Goal: Book appointment/travel/reservation

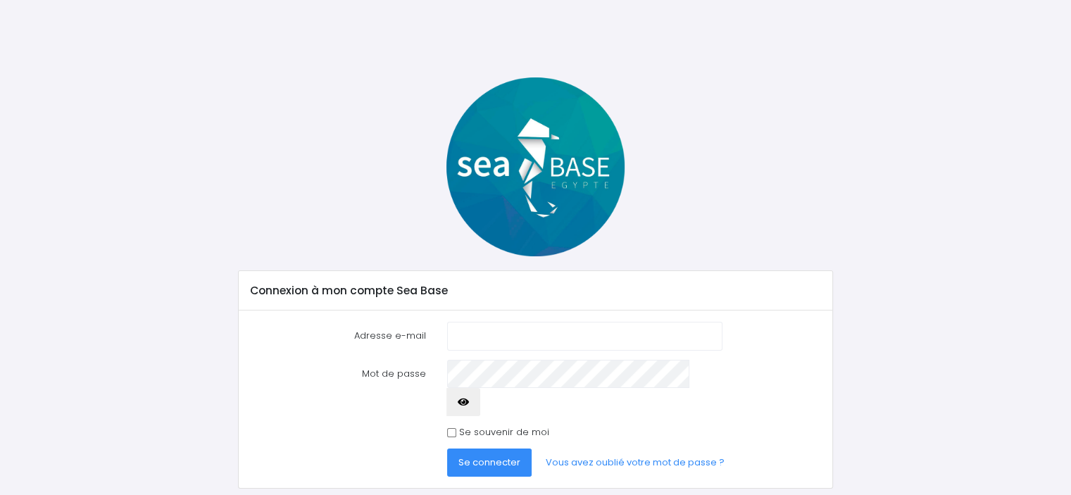
click at [504, 332] on input "Adresse e-mail" at bounding box center [584, 336] width 275 height 28
type input "[EMAIL_ADDRESS][DOMAIN_NAME]"
click at [496, 455] on span "Se connecter" at bounding box center [489, 461] width 62 height 13
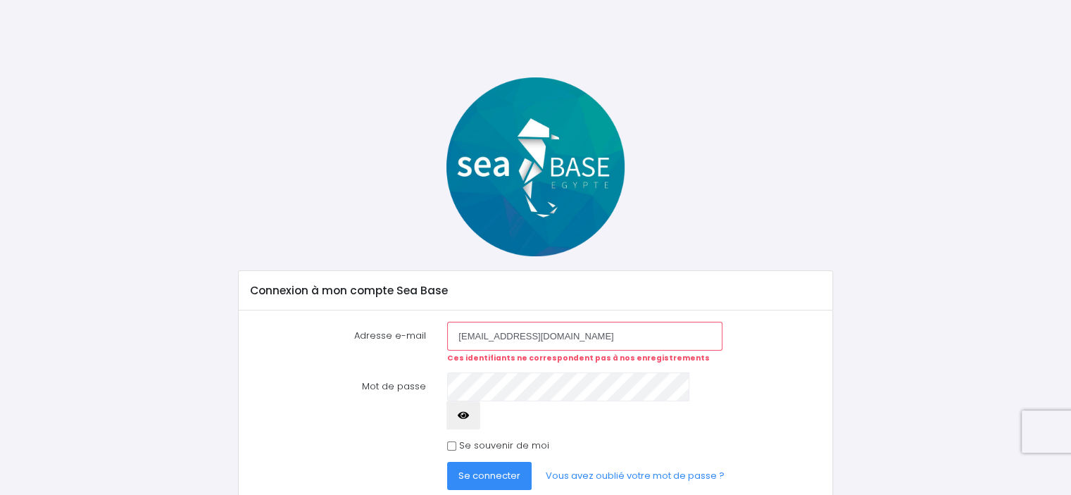
click at [531, 344] on input "fanath45@gmail.com" at bounding box center [584, 336] width 275 height 28
click at [493, 469] on span "Se connecter" at bounding box center [489, 475] width 62 height 13
click at [469, 415] on icon "button" at bounding box center [463, 415] width 11 height 0
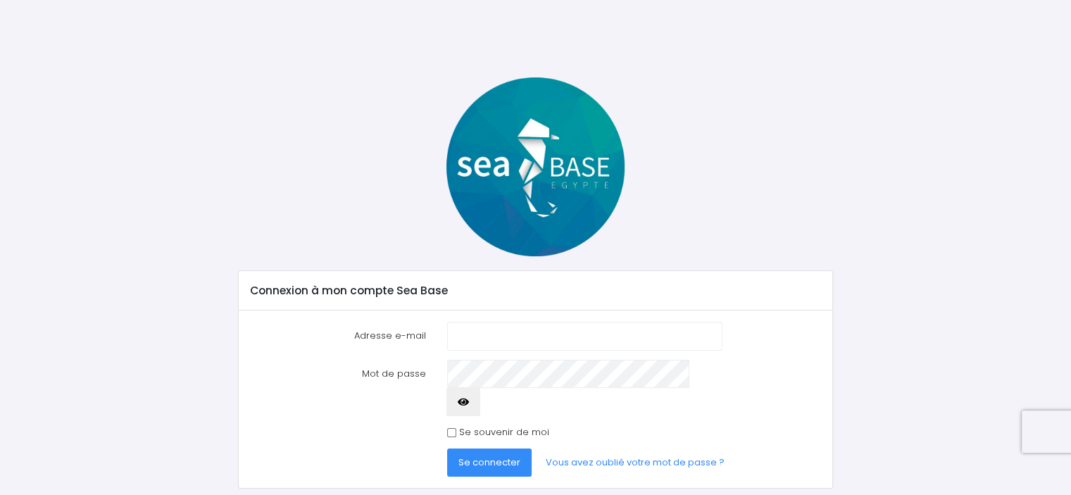
type input "[EMAIL_ADDRESS][DOMAIN_NAME]"
click at [503, 448] on button "Se connecter" at bounding box center [489, 462] width 84 height 28
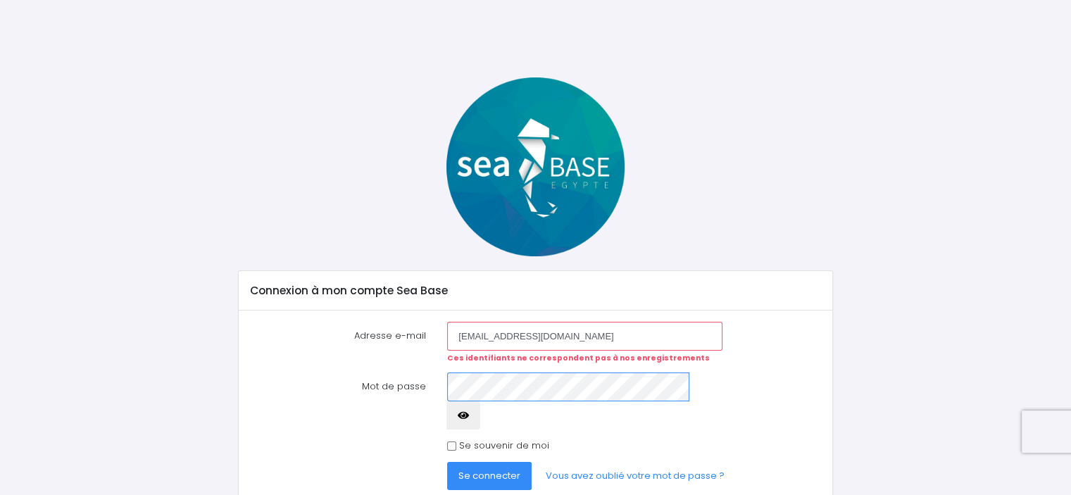
click at [447, 462] on button "Se connecter" at bounding box center [489, 476] width 84 height 28
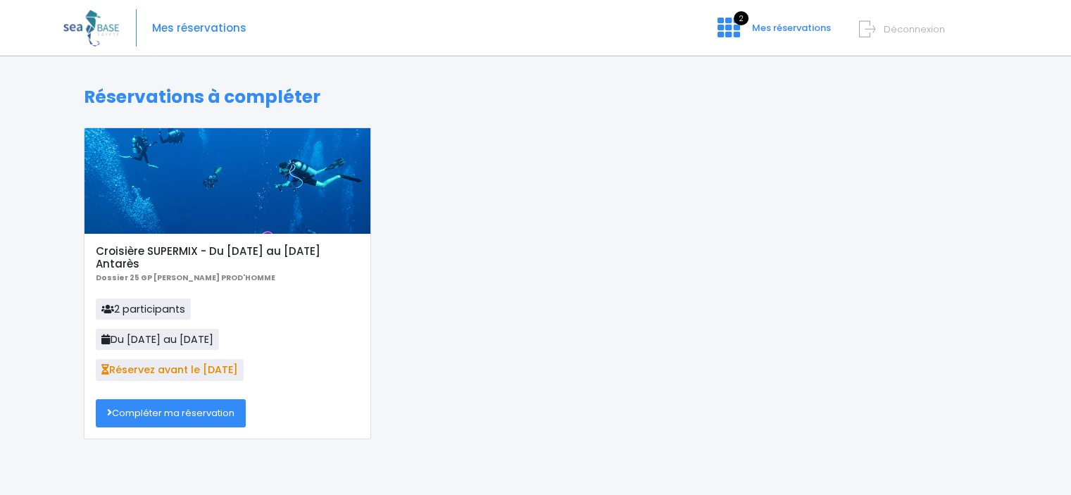
click at [199, 416] on link "Compléter ma réservation" at bounding box center [171, 413] width 150 height 28
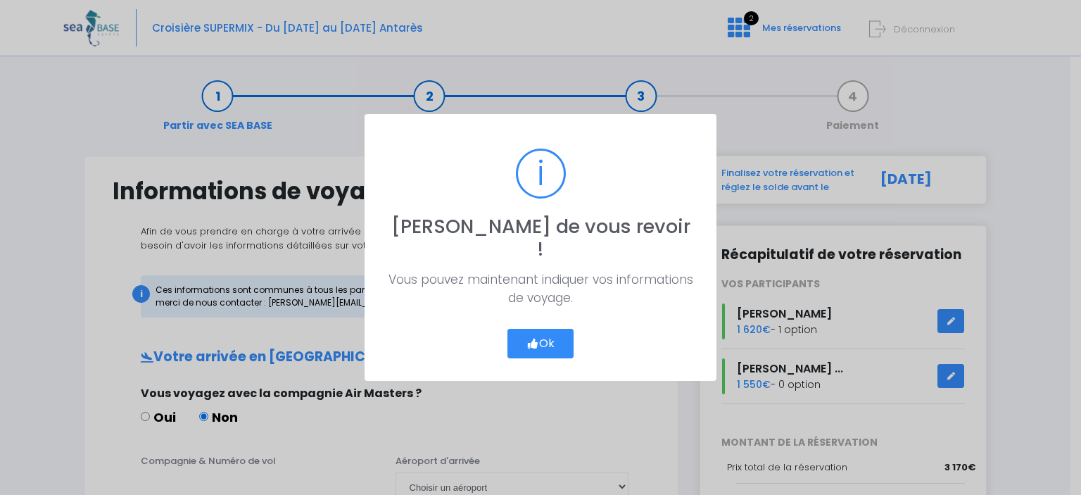
click at [545, 330] on button "Ok" at bounding box center [541, 344] width 66 height 30
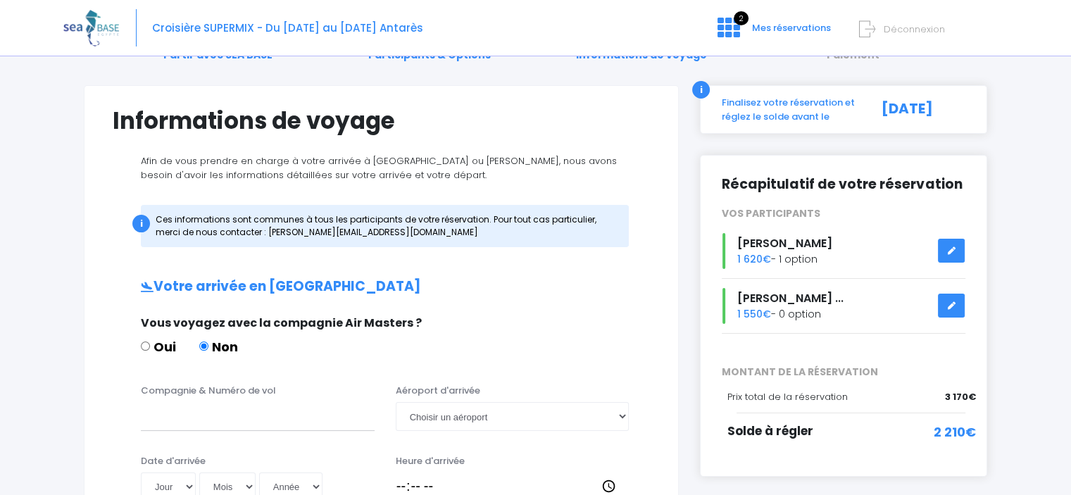
scroll to position [141, 0]
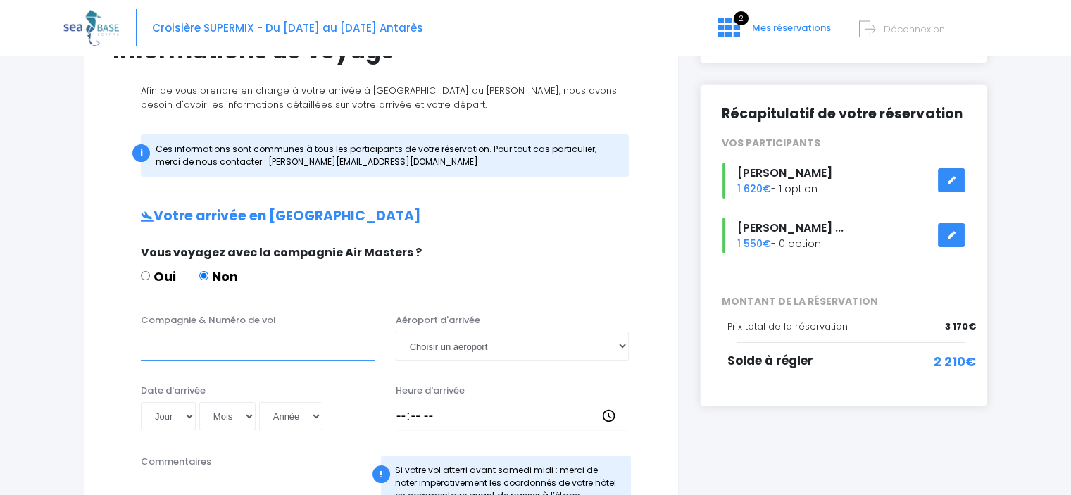
click at [165, 351] on input "Compagnie & Numéro de vol" at bounding box center [258, 346] width 234 height 28
click at [424, 346] on select "Choisir un aéroport [GEOGRAPHIC_DATA][PERSON_NAME]" at bounding box center [513, 346] width 234 height 28
click at [285, 350] on input "Compagnie & Numéro de vol" at bounding box center [258, 346] width 234 height 28
click at [455, 357] on select "Choisir un aéroport Hurghada Marsa Alam" at bounding box center [513, 346] width 234 height 28
select select "Hurghada"
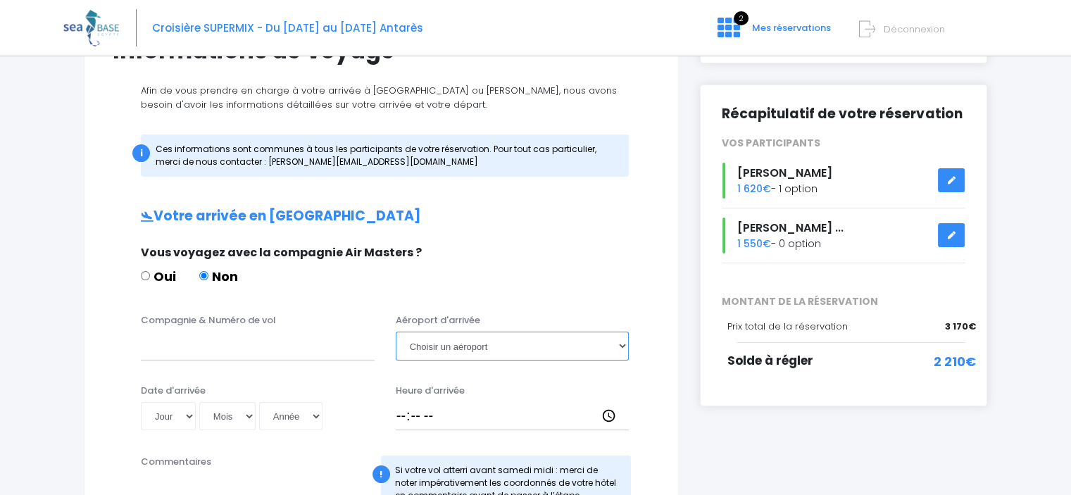
click at [396, 332] on select "Choisir un aéroport Hurghada Marsa Alam" at bounding box center [513, 346] width 234 height 28
click at [282, 351] on input "Compagnie & Numéro de vol" at bounding box center [258, 346] width 234 height 28
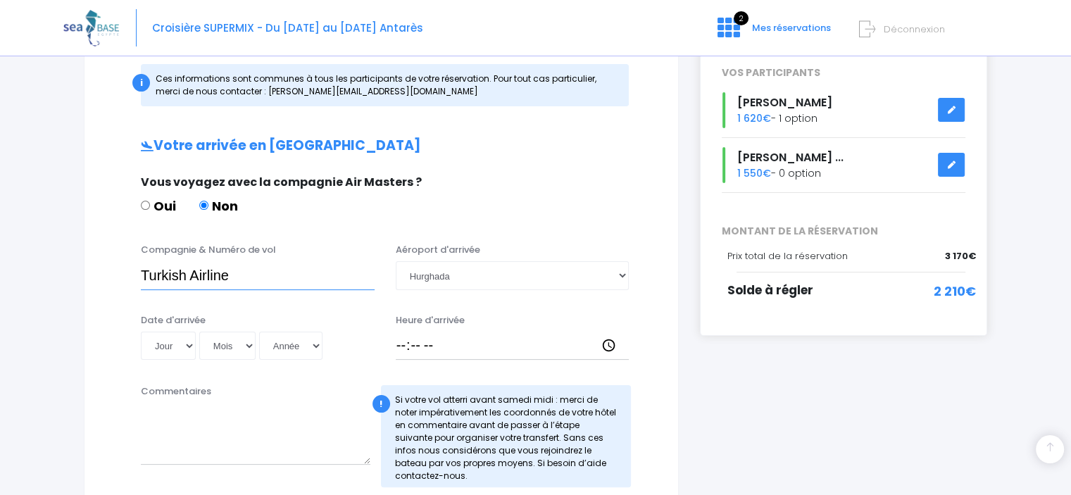
scroll to position [282, 0]
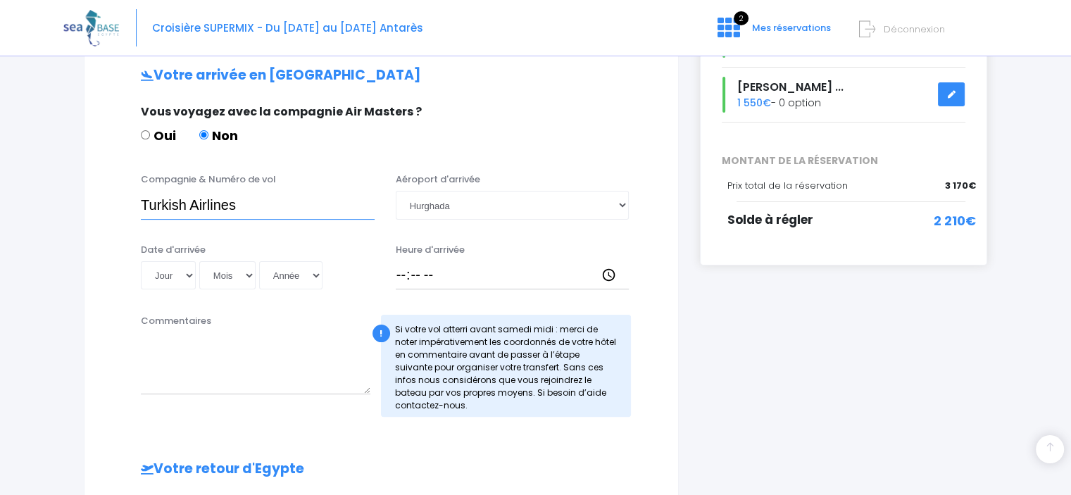
type input "Turkish Airlines"
click at [188, 272] on select "Jour 01 02 03 04 05 06 07 08 09 10 11 12 13 14 15 16 17 18 19 20 21 22 23 24 25…" at bounding box center [168, 275] width 55 height 28
select select "18"
click at [141, 261] on select "Jour 01 02 03 04 05 06 07 08 09 10 11 12 13 14 15 16 17 18 19 20 21 22 23 24 25…" at bounding box center [168, 275] width 55 height 28
click at [241, 272] on select "Mois 01 02 03 04 05 06 07 08 09 10 11 12" at bounding box center [227, 275] width 56 height 28
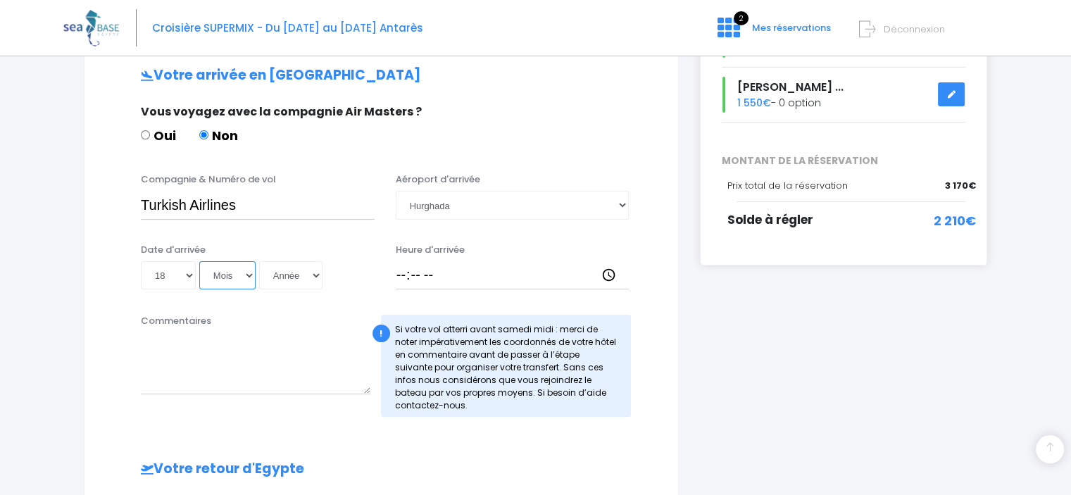
select select "10"
click at [199, 261] on select "Mois 01 02 03 04 05 06 07 08 09 10 11 12" at bounding box center [227, 275] width 56 height 28
click at [304, 275] on select "Année 2045 2044 2043 2042 2041 2040 2039 2038 2037 2036 2035 2034 2033 2032 203…" at bounding box center [290, 275] width 63 height 28
select select "2025"
click at [259, 261] on select "Année 2045 2044 2043 2042 2041 2040 2039 2038 2037 2036 2035 2034 2033 2032 203…" at bounding box center [290, 275] width 63 height 28
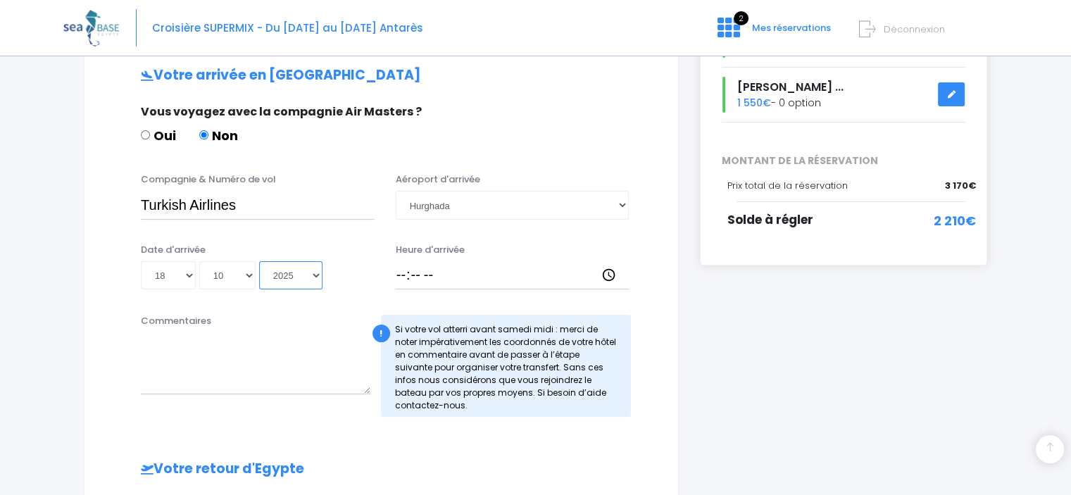
type input "2025-10-18"
click at [423, 275] on input "Heure d'arrivée" at bounding box center [513, 275] width 234 height 28
click at [603, 276] on input "Heure d'arrivée" at bounding box center [513, 275] width 234 height 28
click at [436, 270] on input "04:53" at bounding box center [513, 275] width 234 height 28
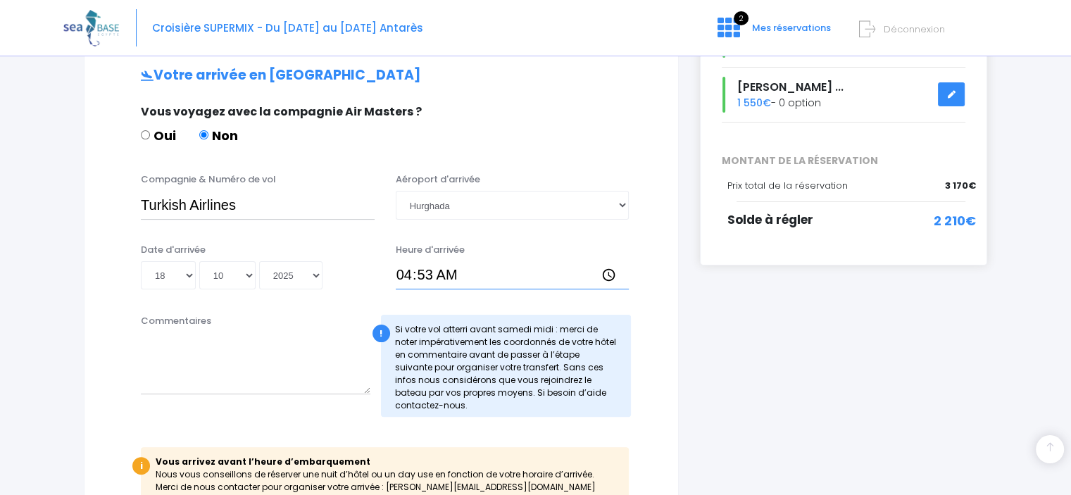
click at [422, 272] on input "04:53" at bounding box center [513, 275] width 234 height 28
type input "04:45"
click at [327, 379] on textarea "Commentaires" at bounding box center [255, 363] width 229 height 62
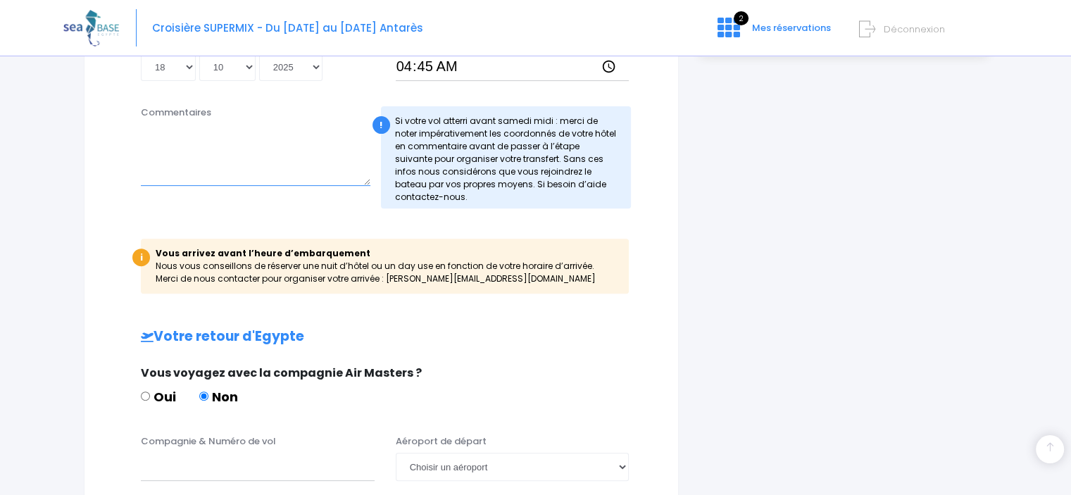
scroll to position [493, 0]
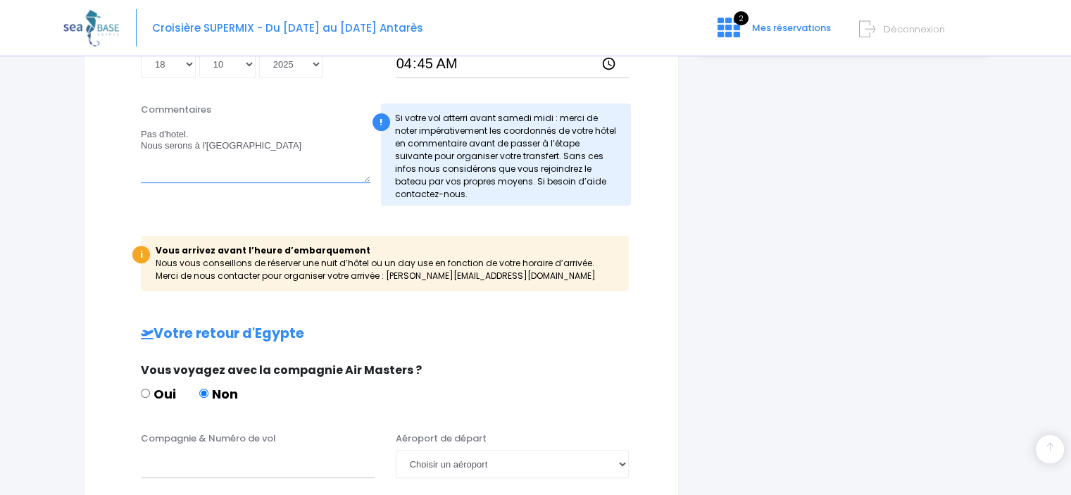
click at [169, 134] on textarea "Pas d'hotel. Nous serons à l'aéroport d'Hurgada" at bounding box center [255, 152] width 229 height 62
click at [208, 172] on textarea "Pas d'hôtel. Nous serons à l'aéroport d'Hurgada" at bounding box center [255, 152] width 229 height 62
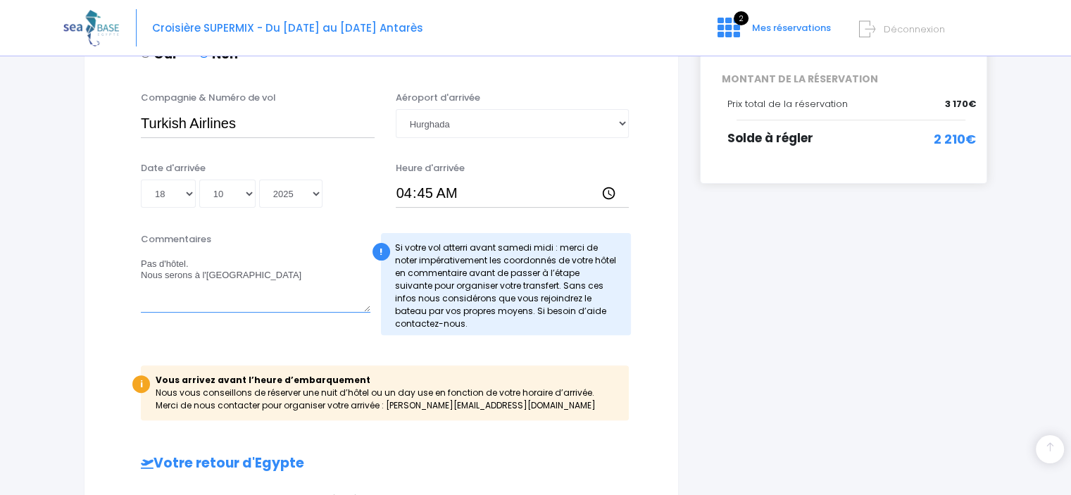
scroll to position [282, 0]
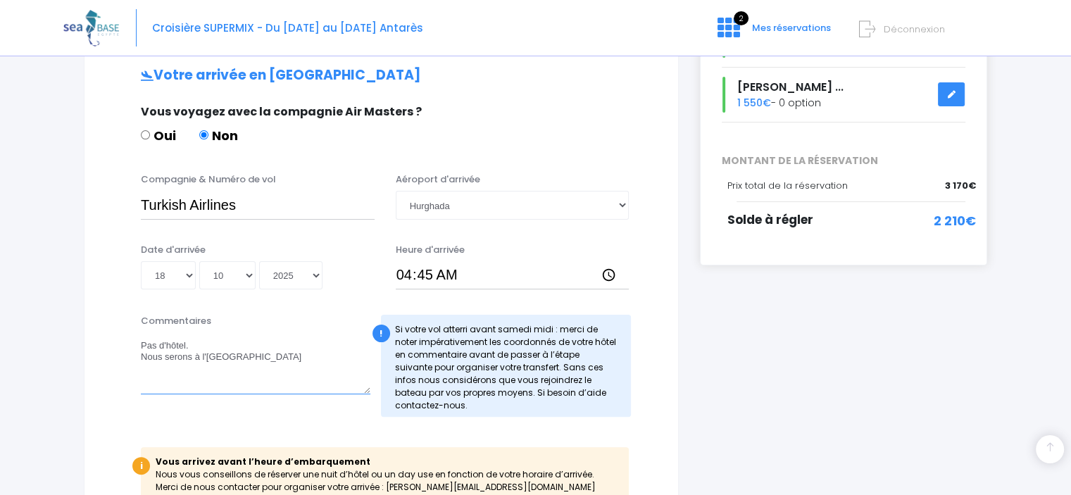
type textarea "Pas d'hôtel. Nous serons à l'aéroport d'Hurgada"
drag, startPoint x: 237, startPoint y: 206, endPoint x: 137, endPoint y: 206, distance: 99.3
click at [137, 206] on div "Compagnie & Numéro de vol Turkish Airlines" at bounding box center [257, 195] width 255 height 46
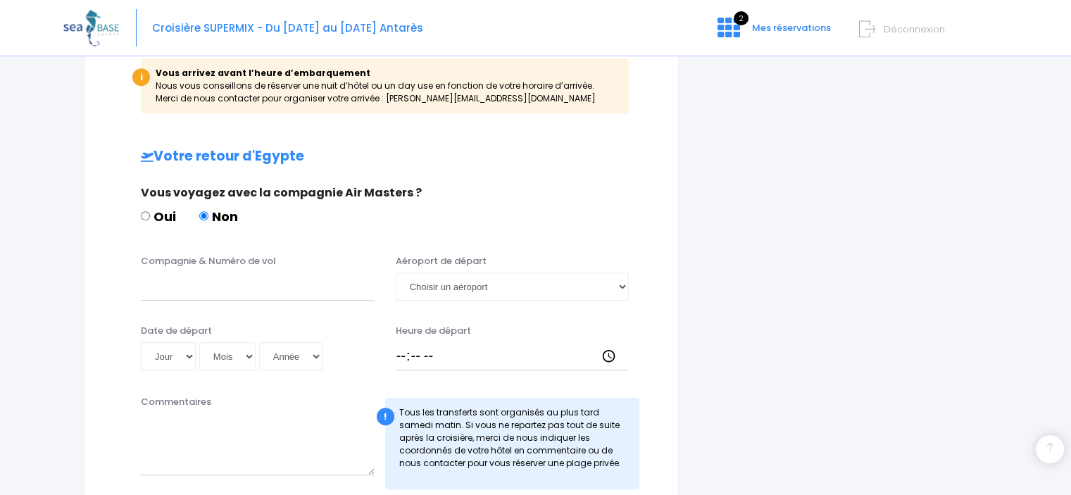
scroll to position [704, 0]
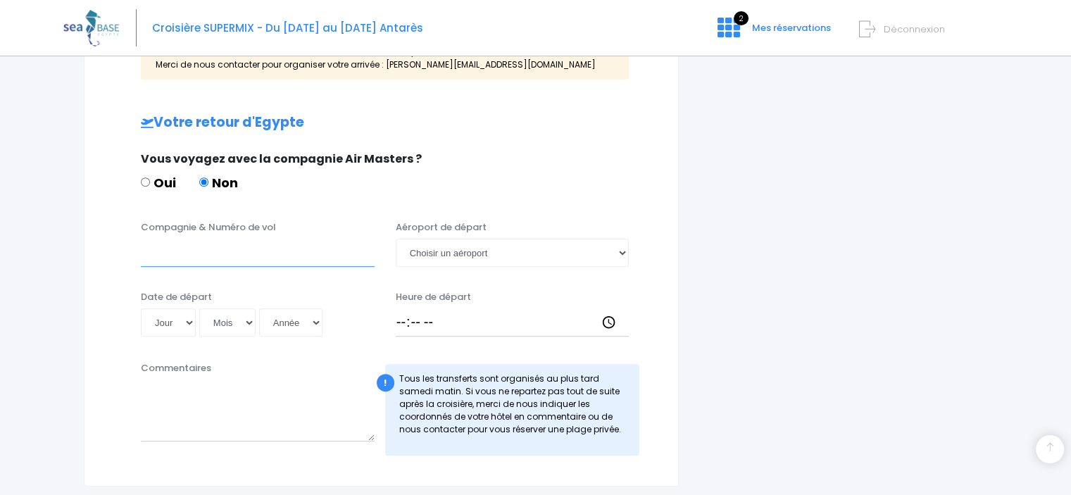
click at [219, 258] on input "Compagnie & Numéro de vol" at bounding box center [258, 253] width 234 height 28
paste input "Turkish Airlines"
type input "Turkish Airlines"
click at [450, 248] on select "Choisir un aéroport Hurghada Marsa Alam" at bounding box center [513, 253] width 234 height 28
select select "Hurghada"
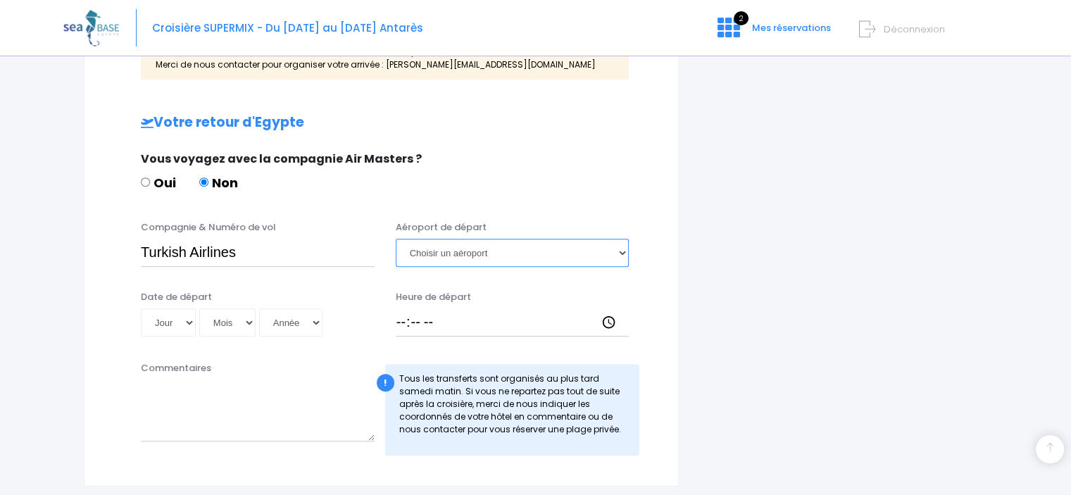
click at [396, 239] on select "Choisir un aéroport Hurghada Marsa Alam" at bounding box center [513, 253] width 234 height 28
click at [183, 326] on select "Jour 01 02 03 04 05 06 07 08 09 10 11 12 13 14 15 16 17 18 19 20 21 22 23 24 25…" at bounding box center [168, 322] width 55 height 28
select select "25"
click at [141, 308] on select "Jour 01 02 03 04 05 06 07 08 09 10 11 12 13 14 15 16 17 18 19 20 21 22 23 24 25…" at bounding box center [168, 322] width 55 height 28
click at [244, 323] on select "Mois 01 02 03 04 05 06 07 08 09 10 11 12" at bounding box center [227, 322] width 56 height 28
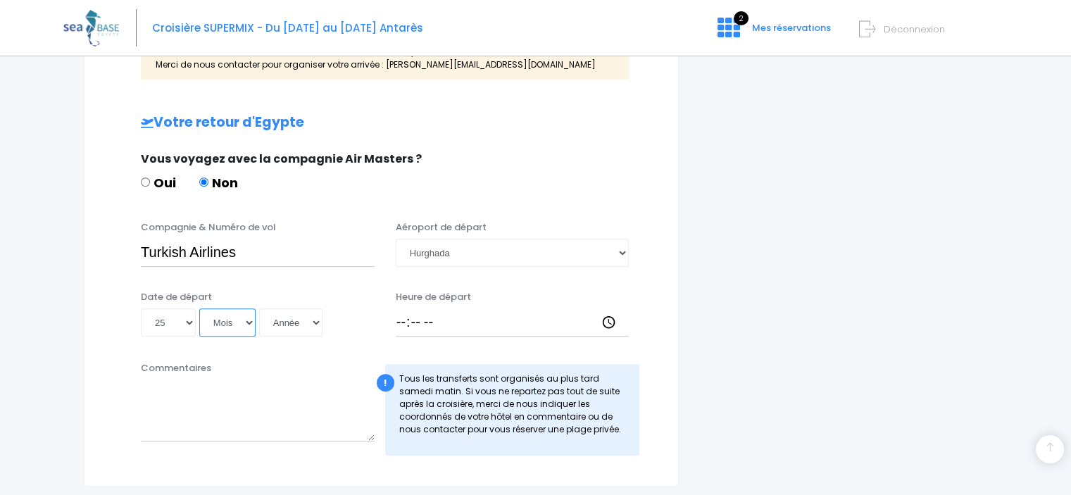
select select "10"
click at [199, 308] on select "Mois 01 02 03 04 05 06 07 08 09 10 11 12" at bounding box center [227, 322] width 56 height 28
click at [282, 329] on select "Année 2045 2044 2043 2042 2041 2040 2039 2038 2037 2036 2035 2034 2033 2032 203…" at bounding box center [290, 322] width 63 height 28
select select "2025"
click at [259, 308] on select "Année 2045 2044 2043 2042 2041 2040 2039 2038 2037 2036 2035 2034 2033 2032 203…" at bounding box center [290, 322] width 63 height 28
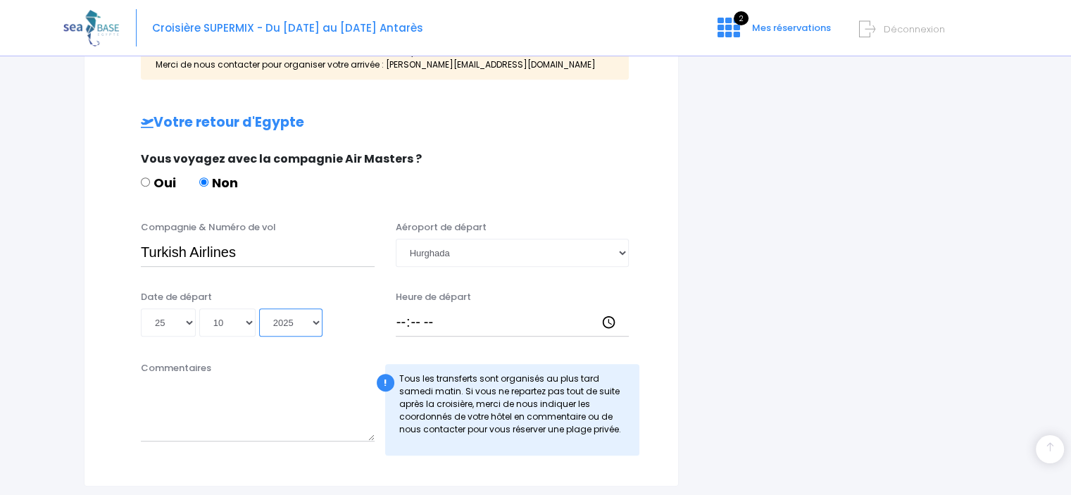
type input "2025-10-25"
click at [603, 321] on input "Heure de départ" at bounding box center [513, 322] width 234 height 28
click at [445, 317] on input "05:55" at bounding box center [513, 322] width 234 height 28
click at [433, 319] on input "05:55" at bounding box center [513, 322] width 234 height 28
click at [432, 319] on input "05:55" at bounding box center [513, 322] width 234 height 28
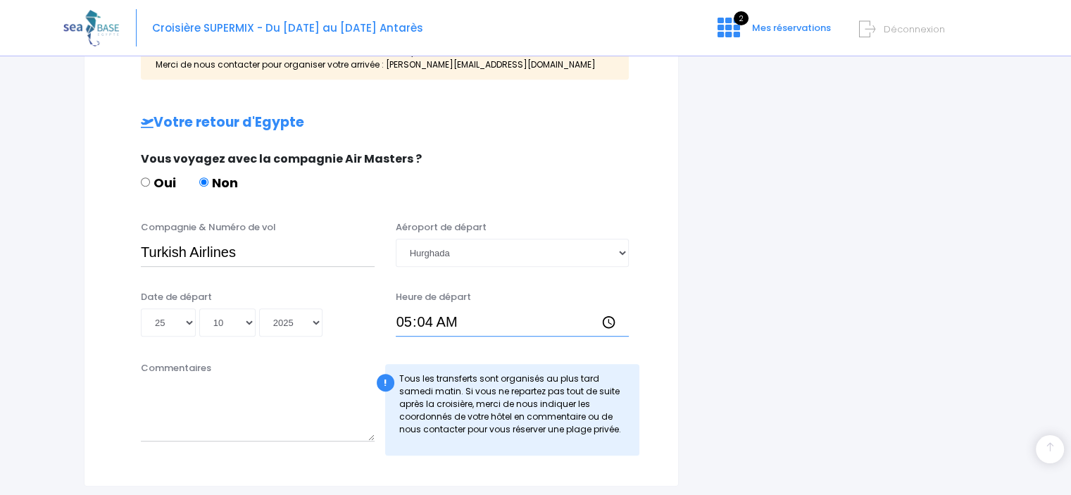
type input "05:40"
click at [294, 430] on textarea "Commentaires" at bounding box center [258, 410] width 234 height 62
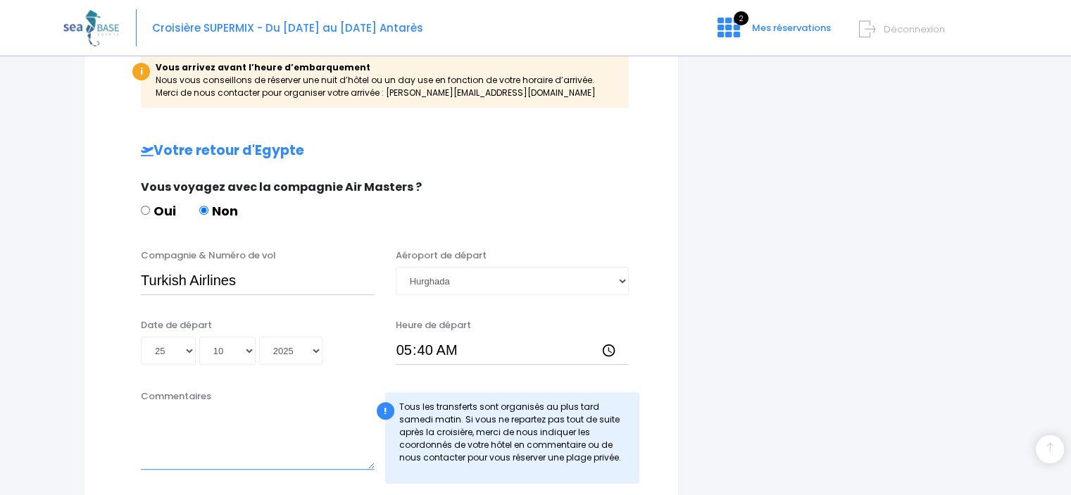
scroll to position [817, 0]
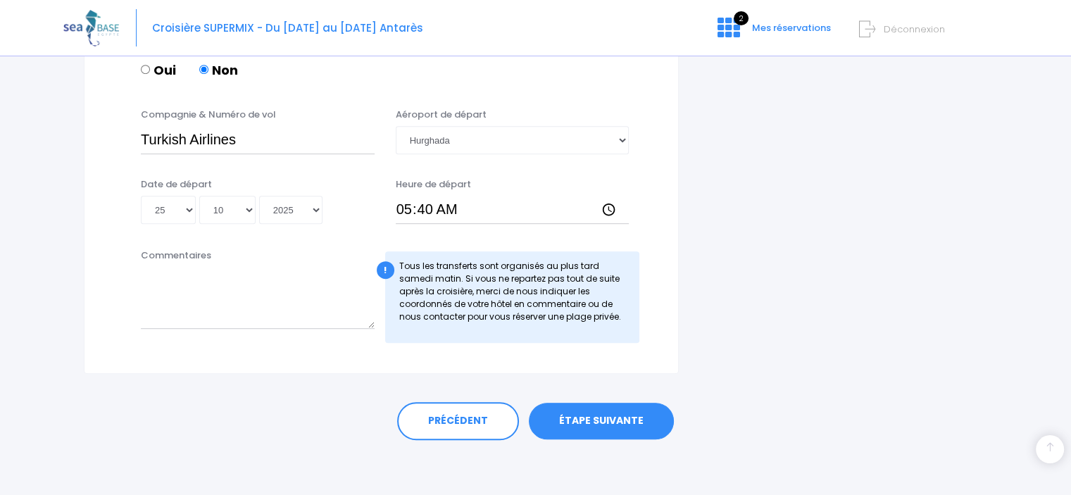
click at [617, 414] on link "ÉTAPE SUIVANTE" at bounding box center [601, 421] width 145 height 37
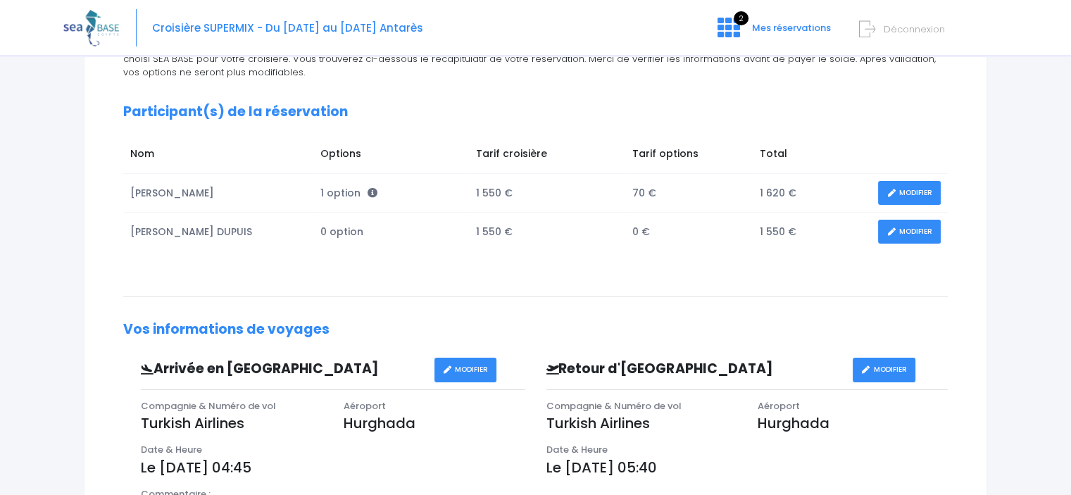
scroll to position [211, 0]
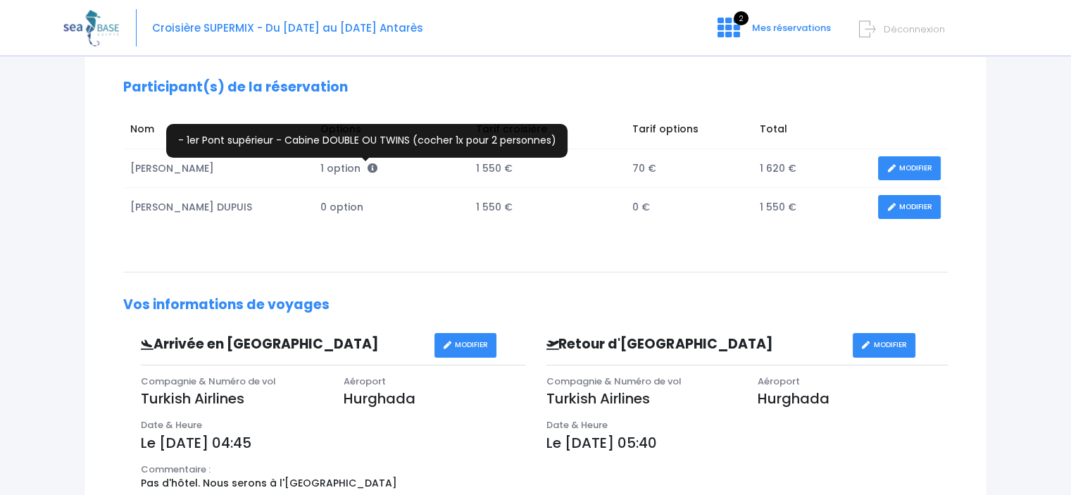
click at [367, 165] on icon at bounding box center [372, 168] width 10 height 10
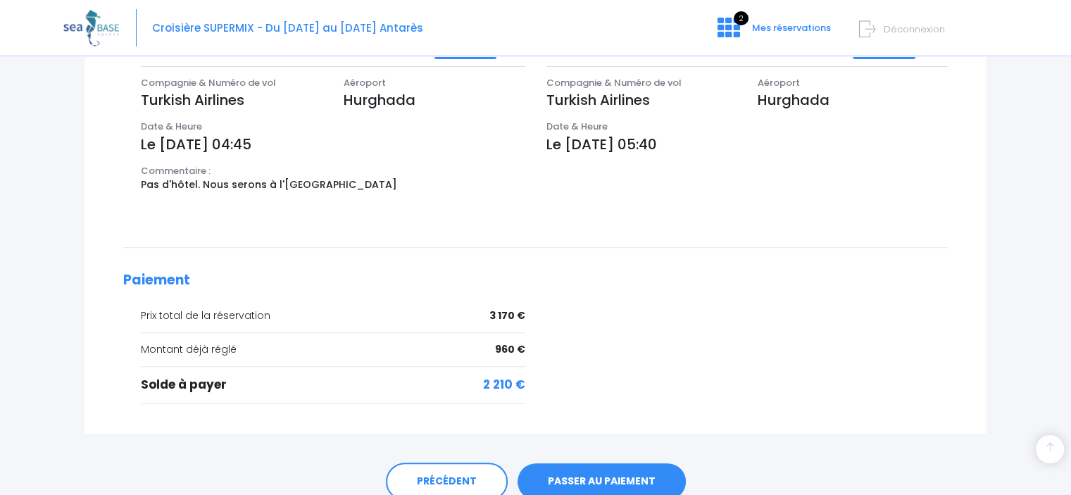
scroll to position [428, 0]
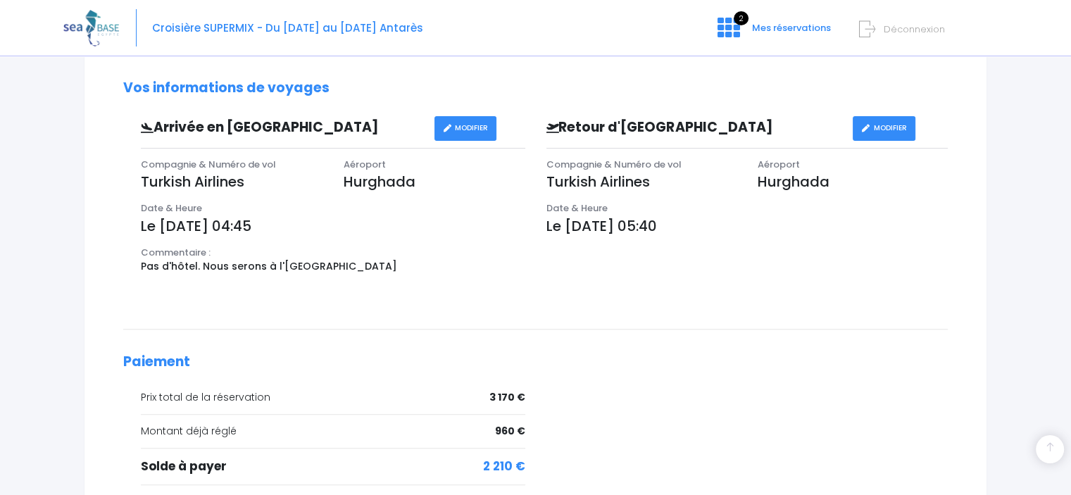
click at [462, 127] on link "MODIFIER" at bounding box center [465, 128] width 63 height 25
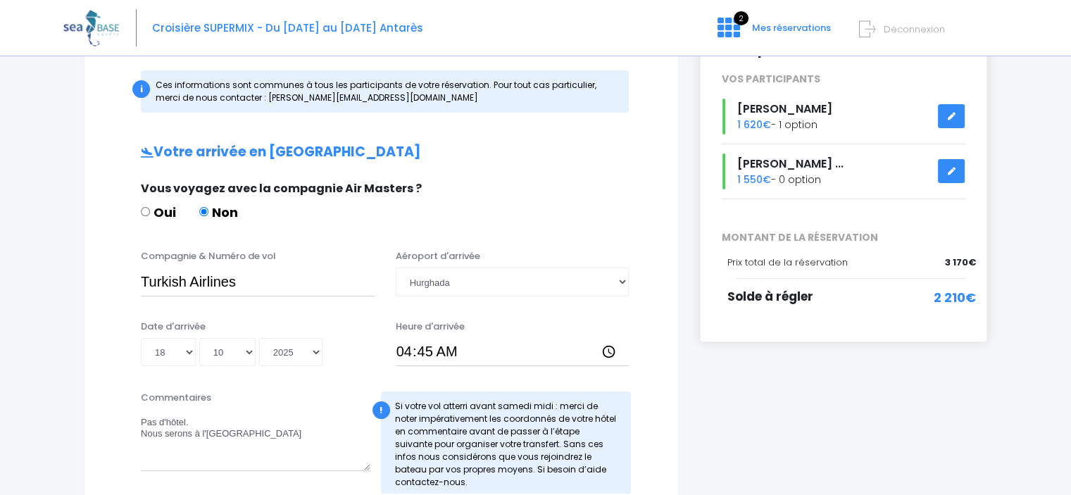
scroll to position [211, 0]
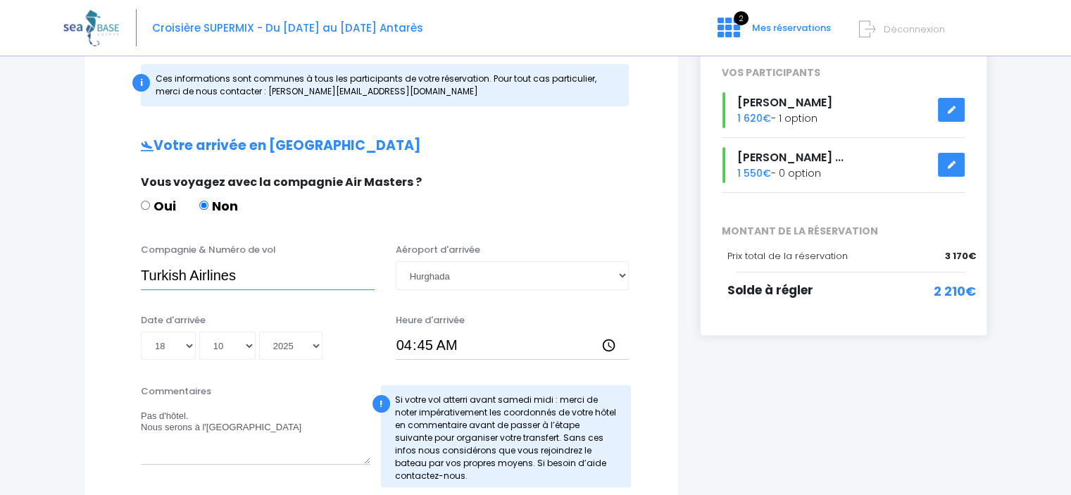
click at [302, 279] on input "Turkish Airlines" at bounding box center [258, 275] width 234 height 28
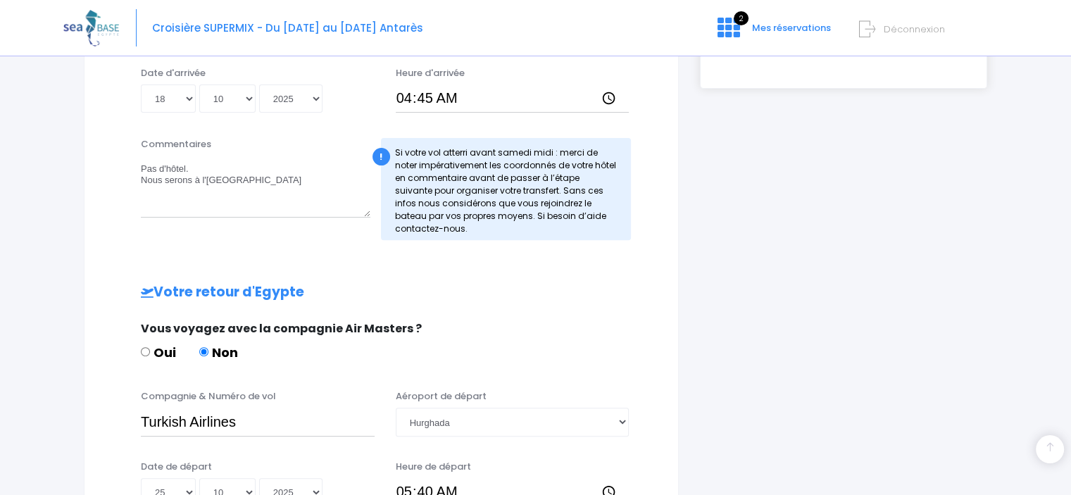
scroll to position [493, 0]
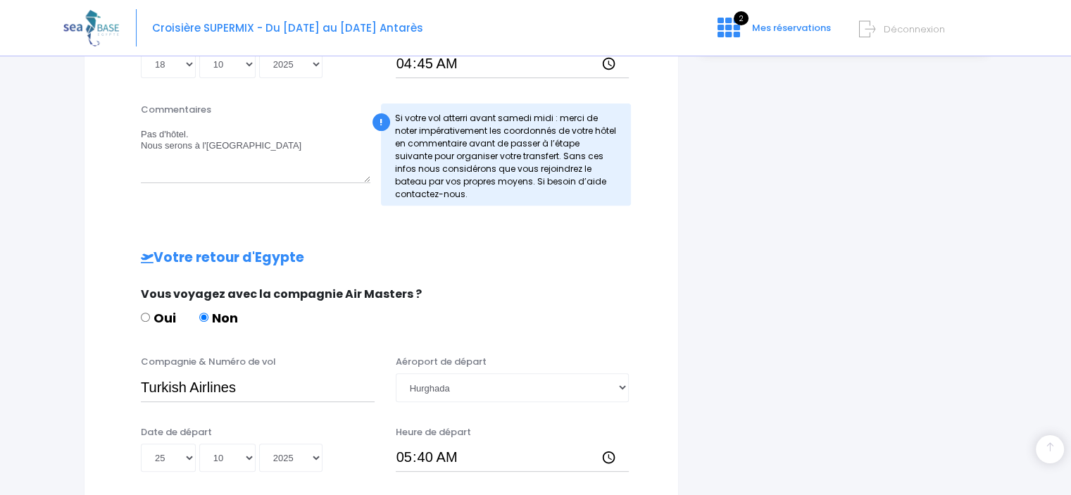
type input "Turkish Airlines - TK702"
click at [279, 383] on input "Turkish Airlines" at bounding box center [258, 387] width 234 height 28
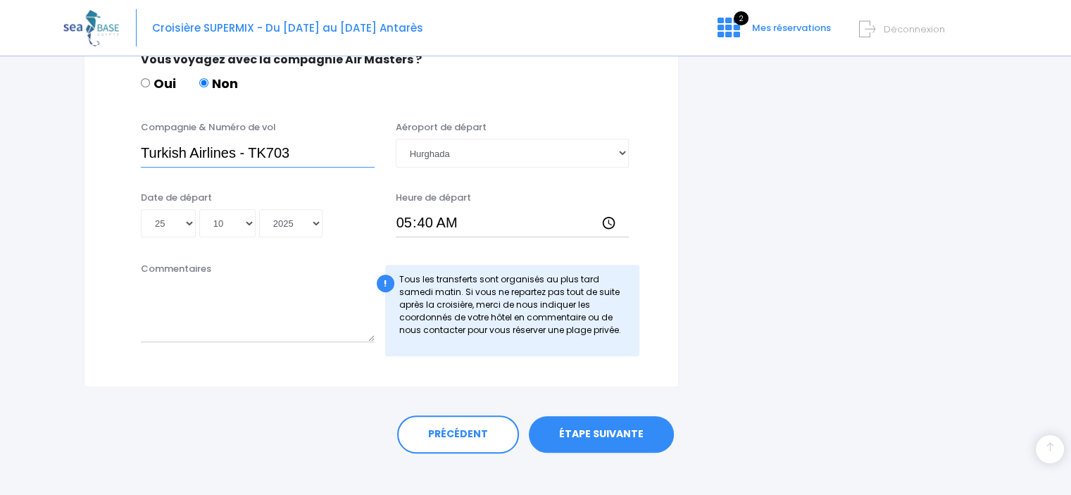
scroll to position [741, 0]
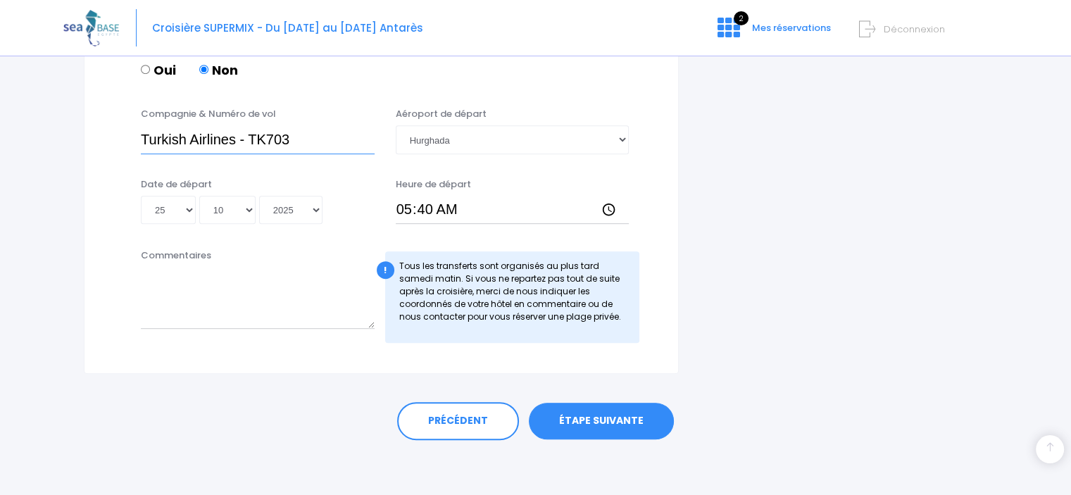
type input "Turkish Airlines - TK703"
click at [596, 426] on link "ÉTAPE SUIVANTE" at bounding box center [601, 421] width 145 height 37
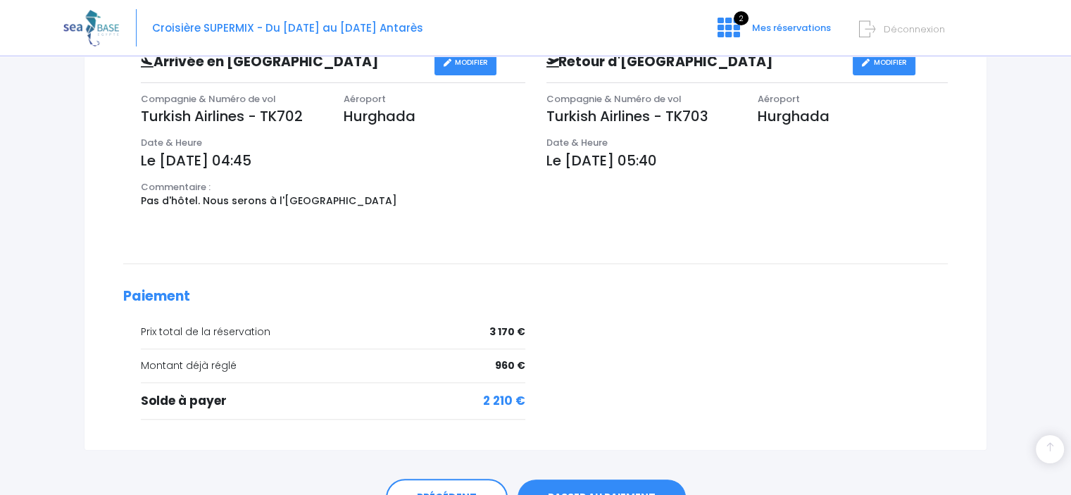
scroll to position [569, 0]
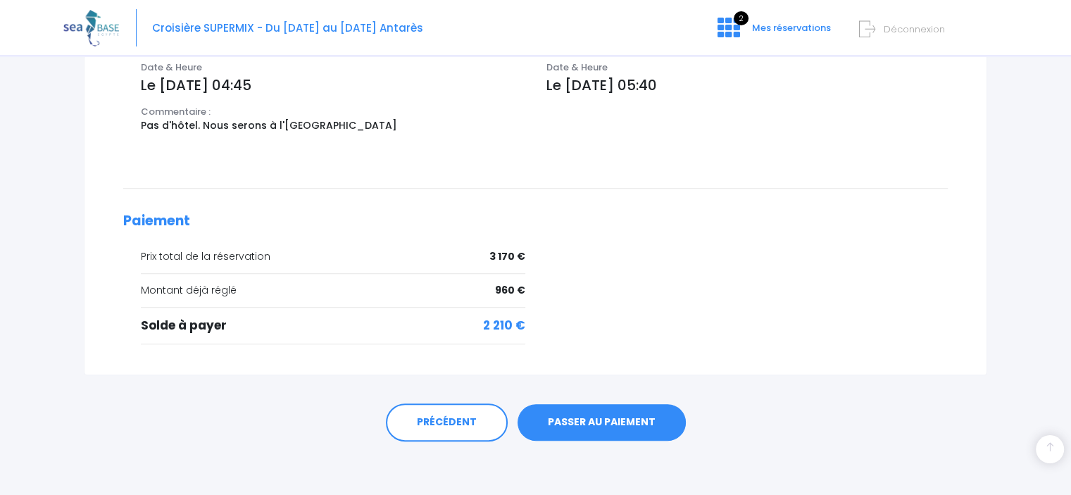
click at [582, 417] on link "PASSER AU PAIEMENT" at bounding box center [601, 422] width 168 height 37
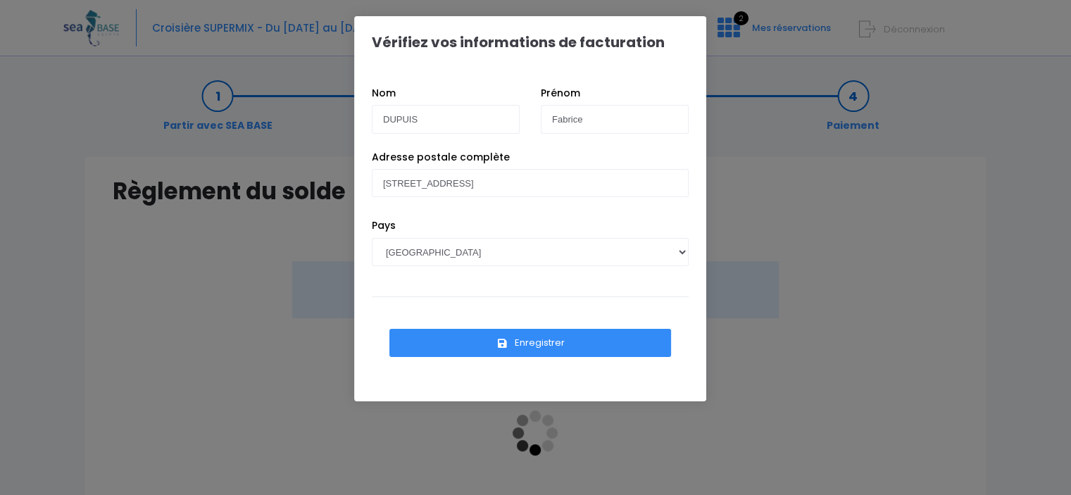
click at [524, 346] on button "Enregistrer" at bounding box center [530, 343] width 282 height 28
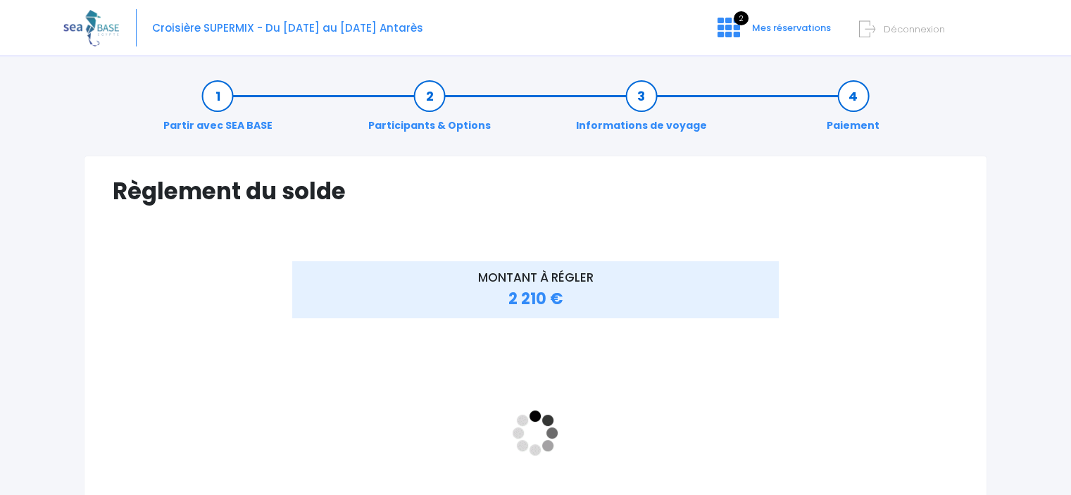
scroll to position [70, 0]
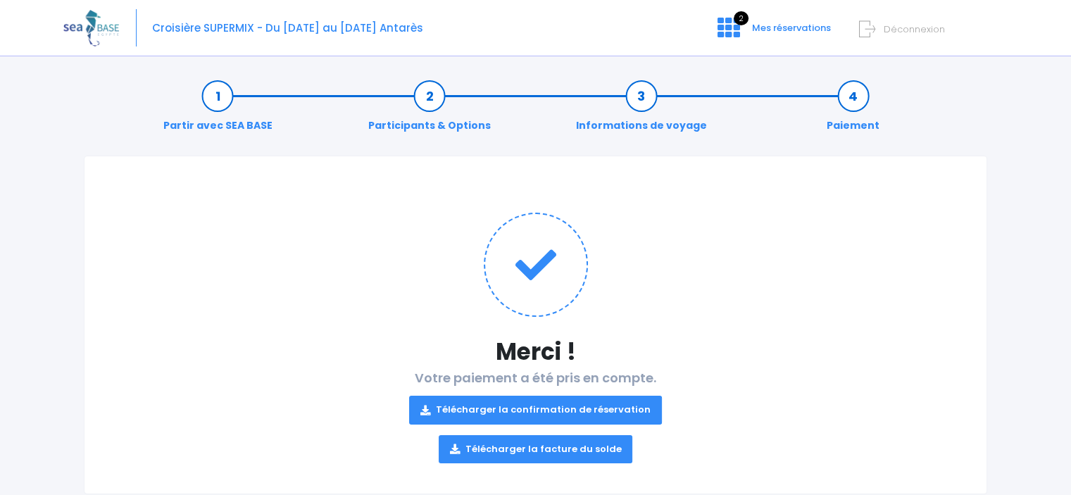
click at [603, 406] on link "Télécharger la confirmation de réservation" at bounding box center [535, 410] width 253 height 28
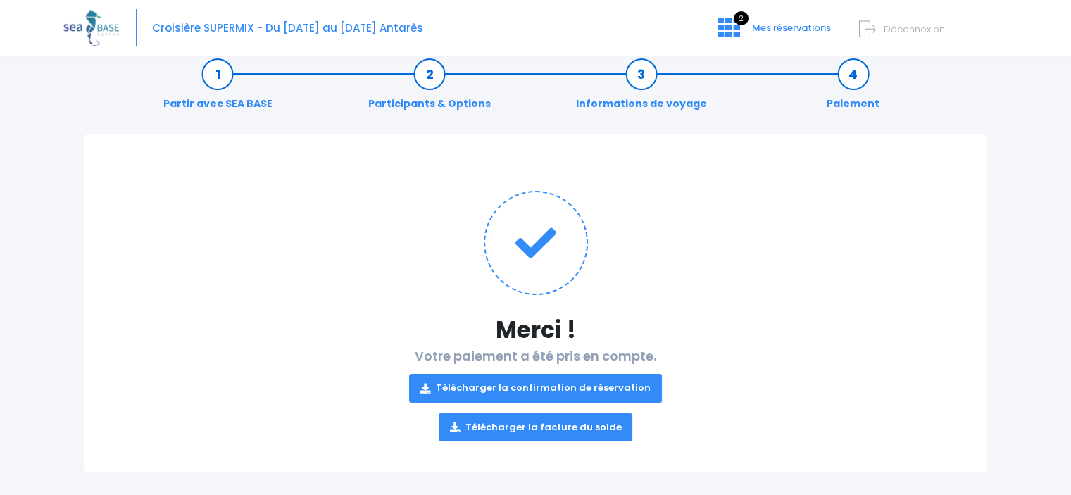
scroll to position [33, 0]
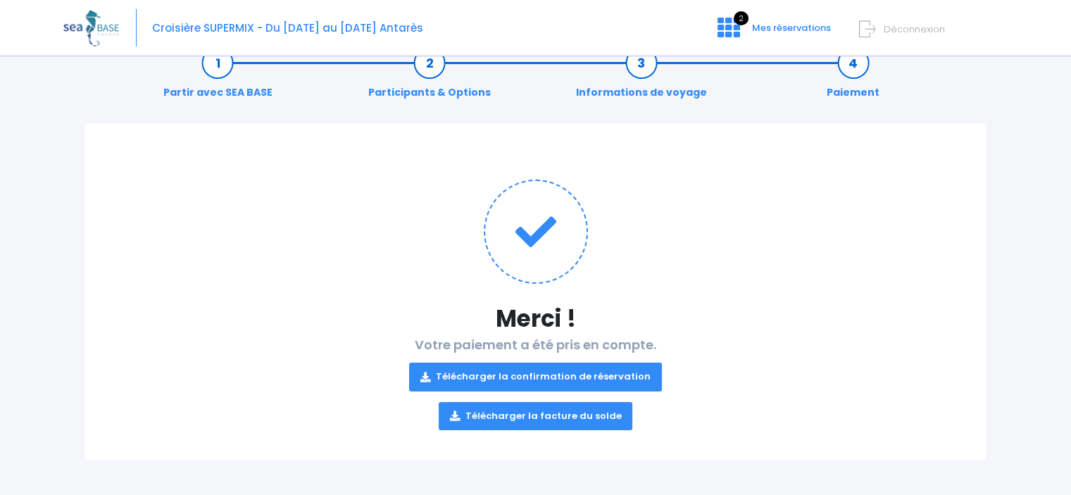
click at [560, 415] on link "Télécharger la facture du solde" at bounding box center [536, 416] width 194 height 28
click at [741, 28] on link "2 Mes réservations" at bounding box center [772, 32] width 133 height 13
